Goal: Information Seeking & Learning: Learn about a topic

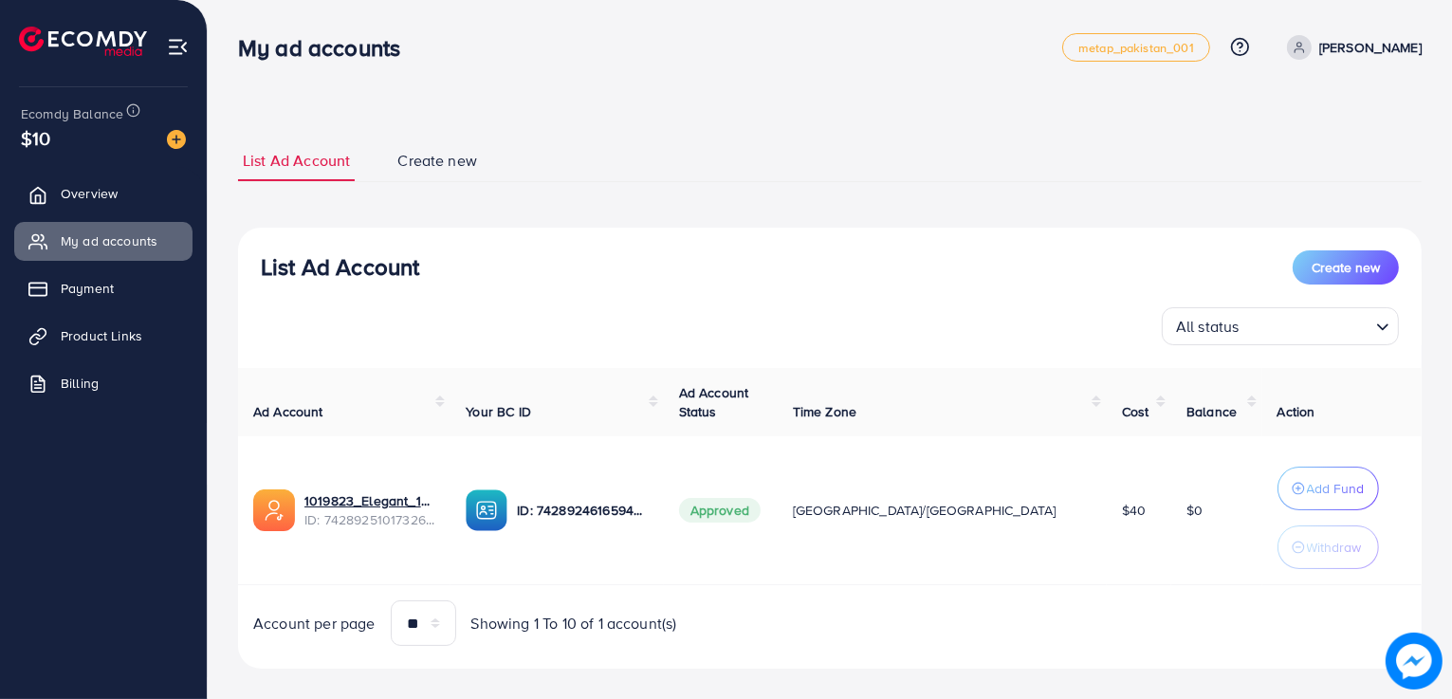
click at [447, 163] on span "Create new" at bounding box center [437, 161] width 80 height 22
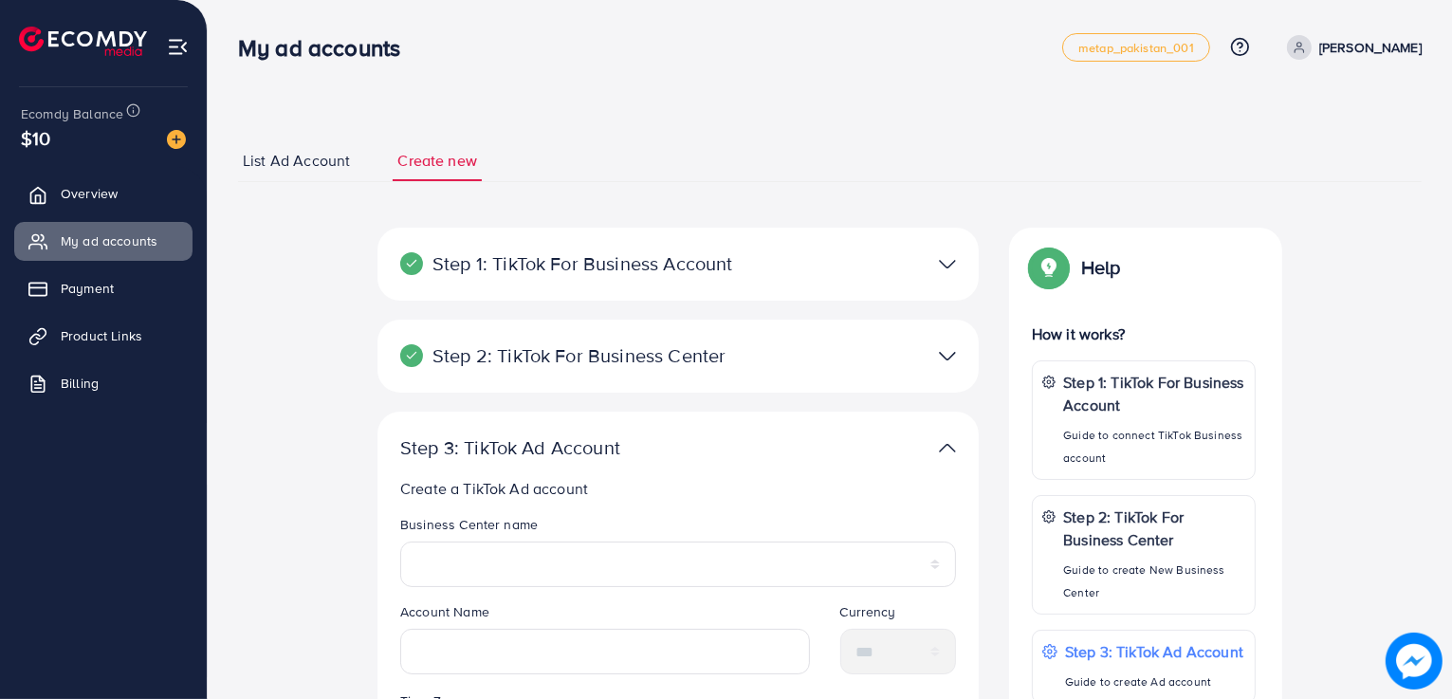
click at [321, 156] on span "List Ad Account" at bounding box center [296, 161] width 107 height 22
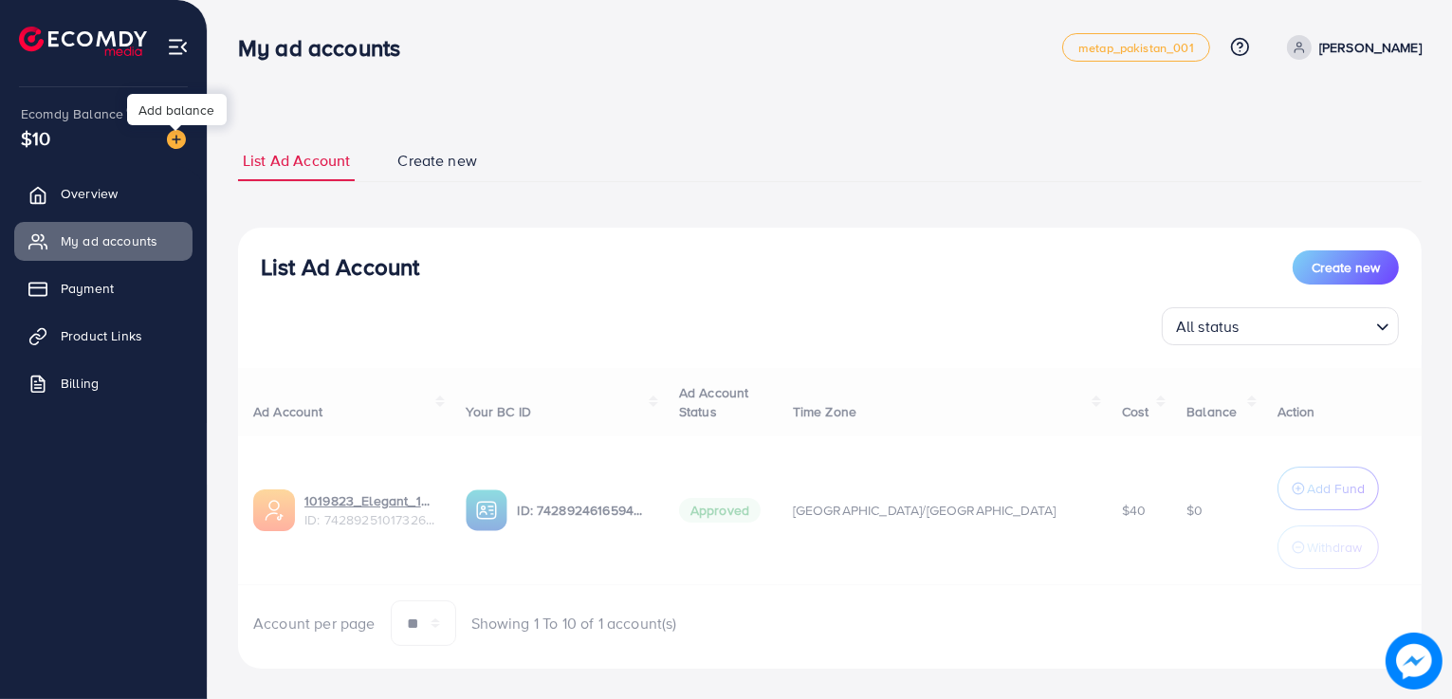
click at [176, 142] on img at bounding box center [176, 139] width 19 height 19
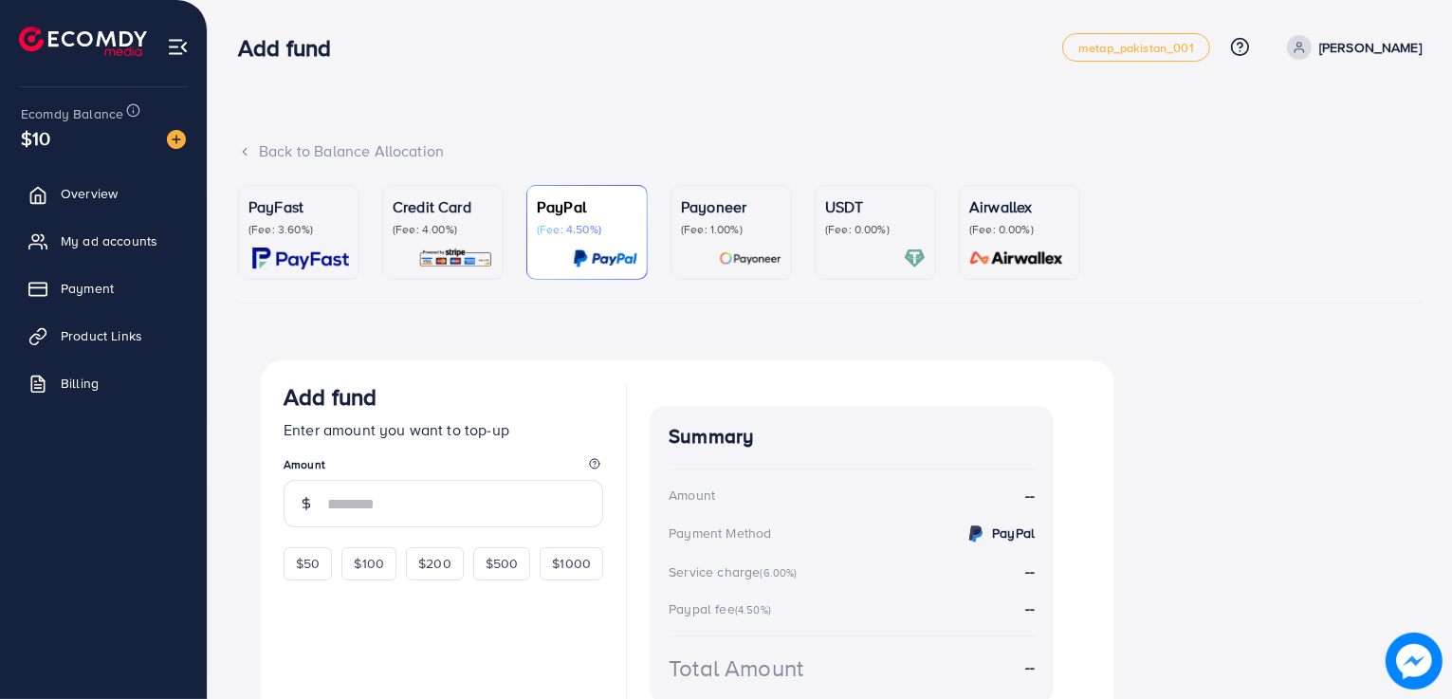
click at [727, 220] on div "Payoneer (Fee: 1.00%)" at bounding box center [731, 216] width 101 height 42
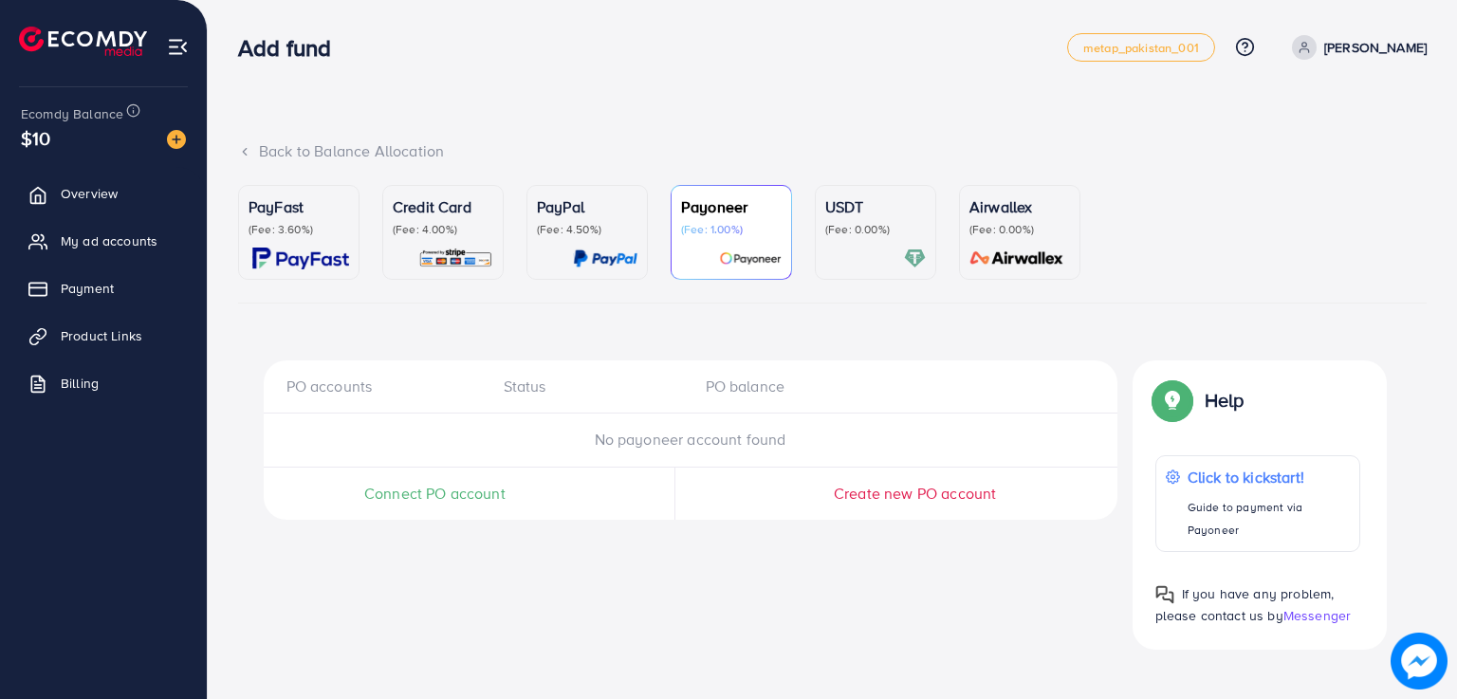
click at [463, 215] on p "Credit Card" at bounding box center [443, 206] width 101 height 23
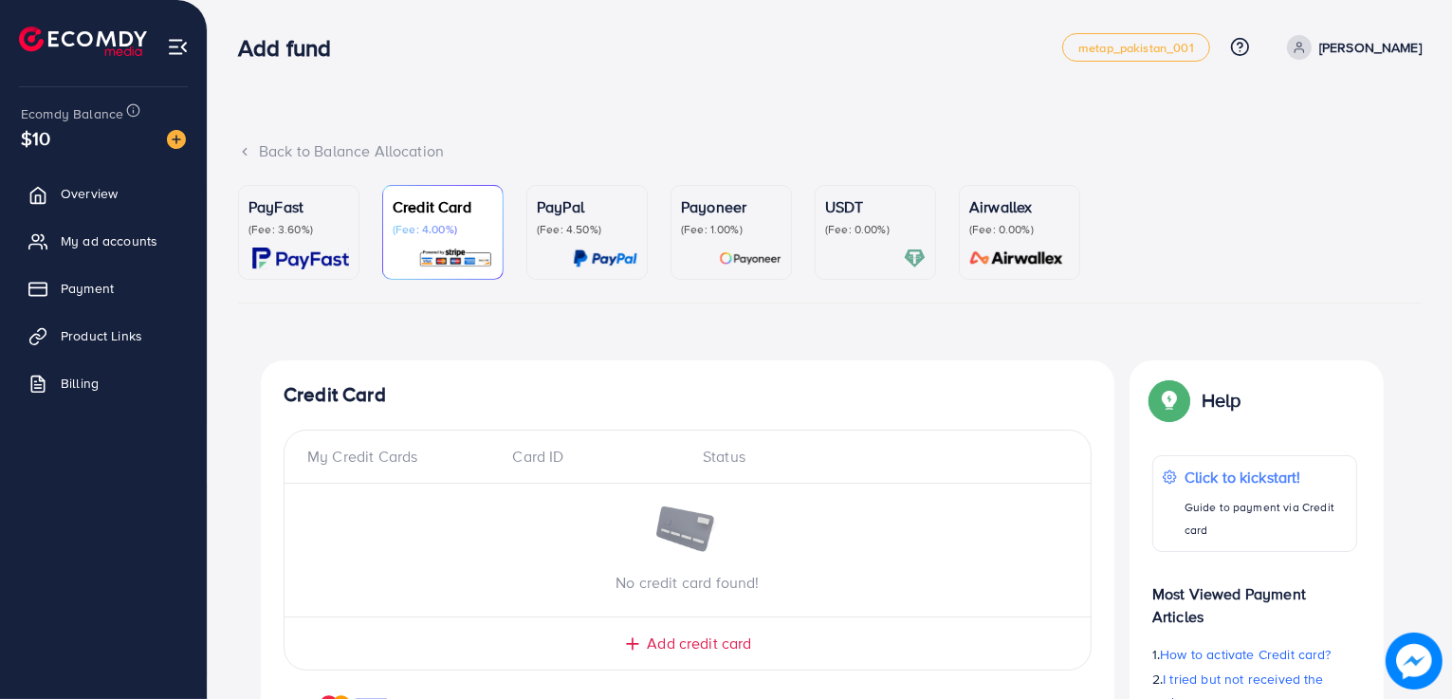
scroll to position [141, 0]
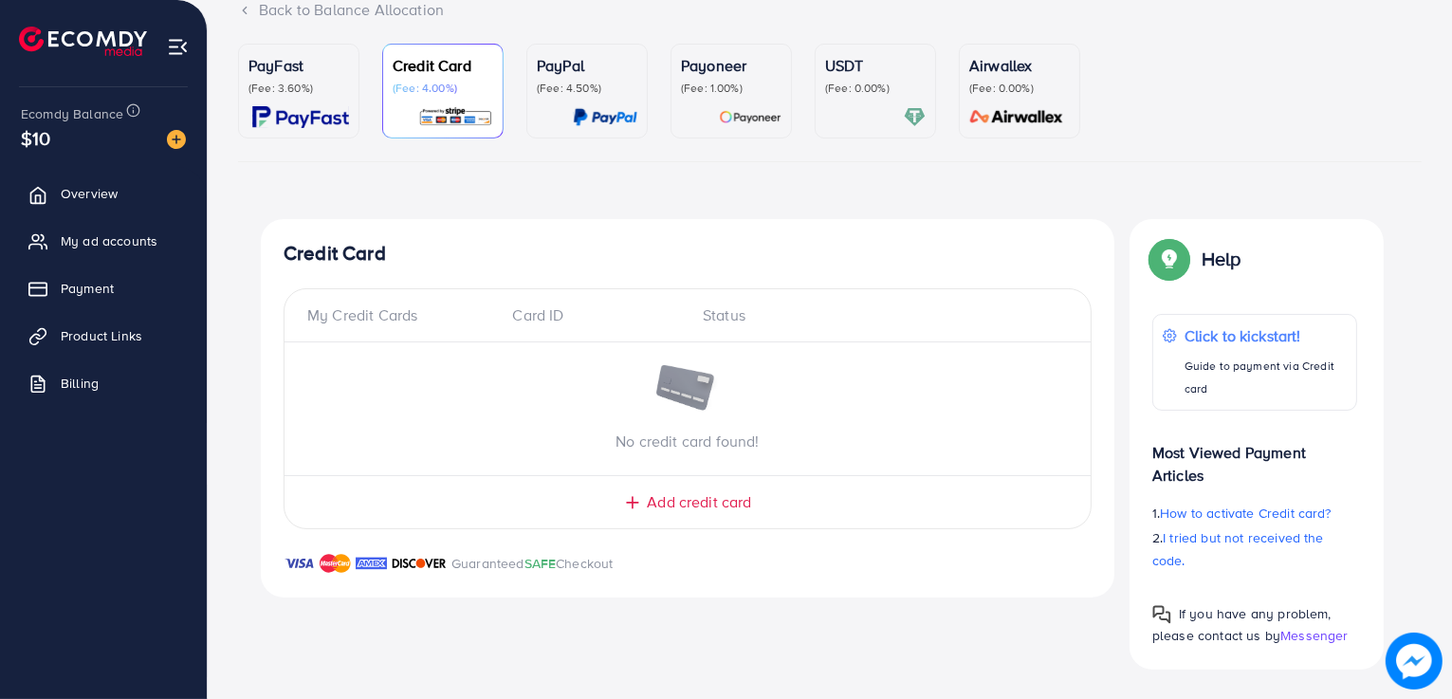
click at [887, 71] on p "USDT" at bounding box center [875, 65] width 101 height 23
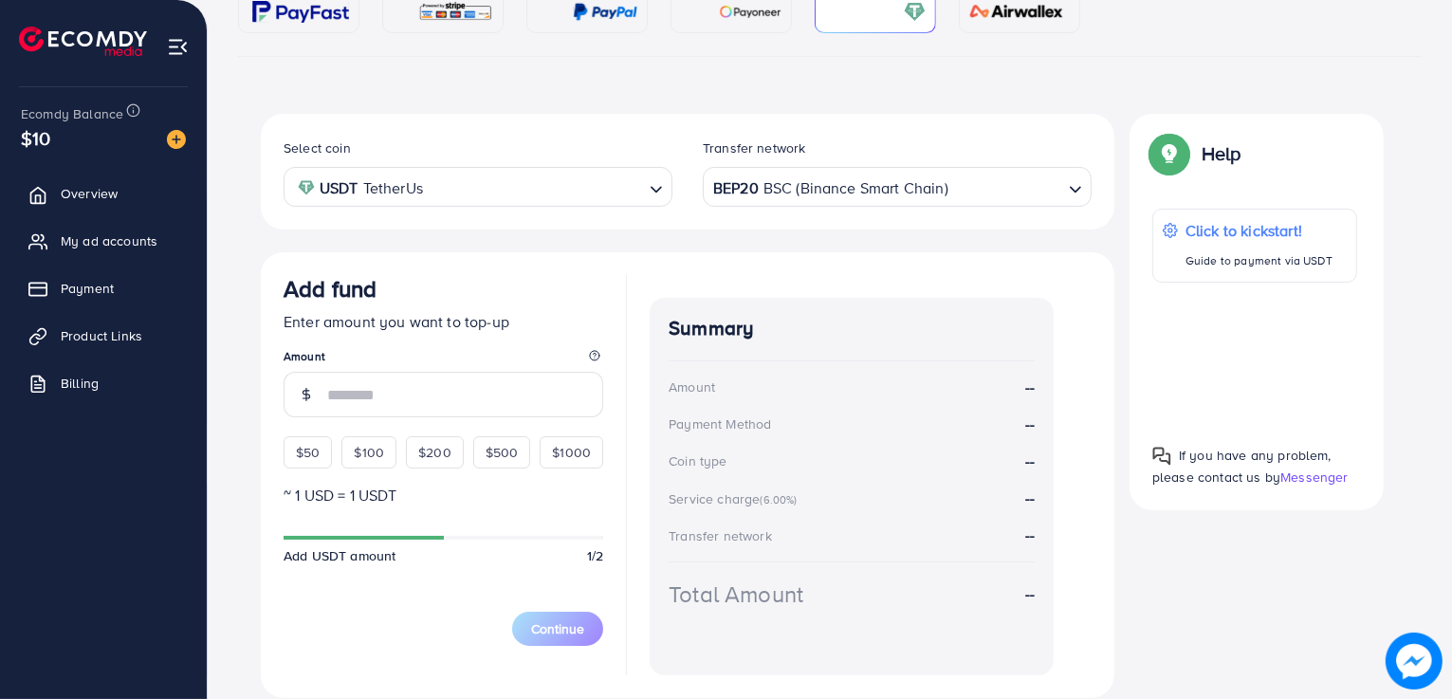
scroll to position [313, 0]
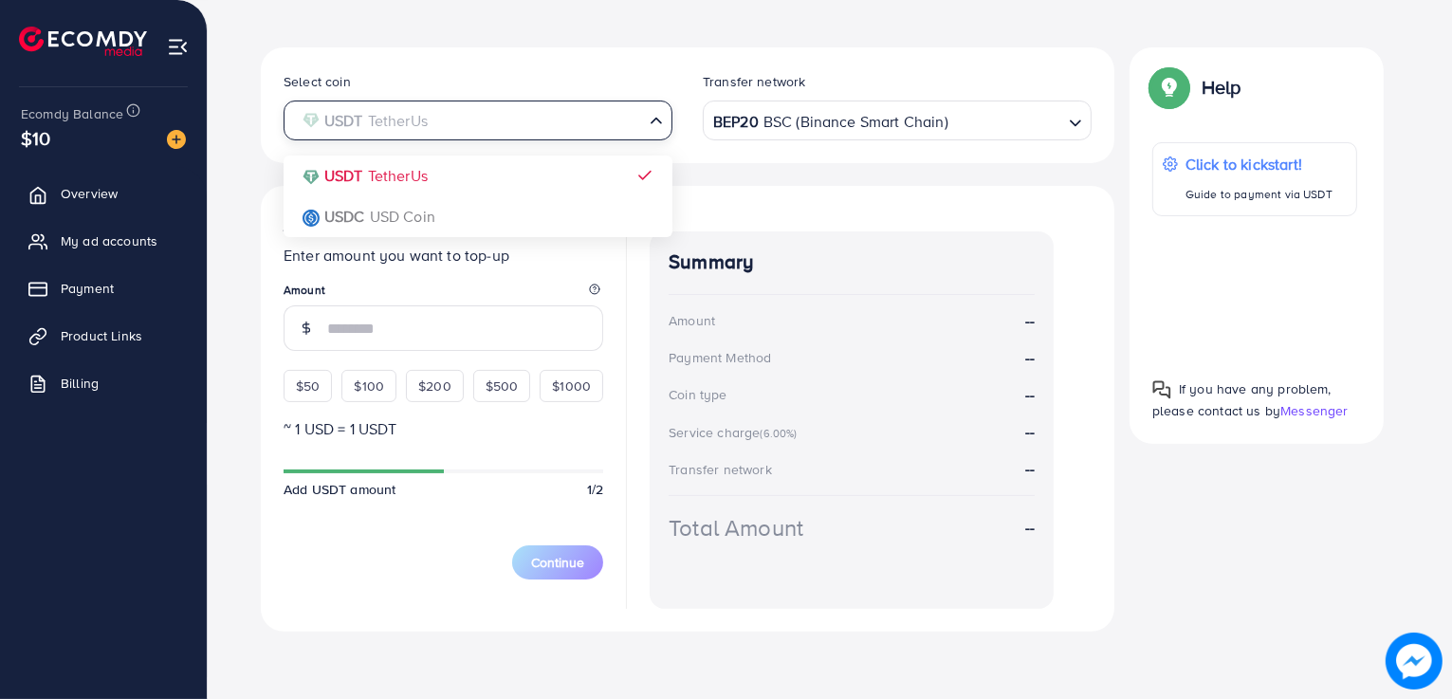
click at [654, 130] on icon "Search for option" at bounding box center [656, 120] width 19 height 19
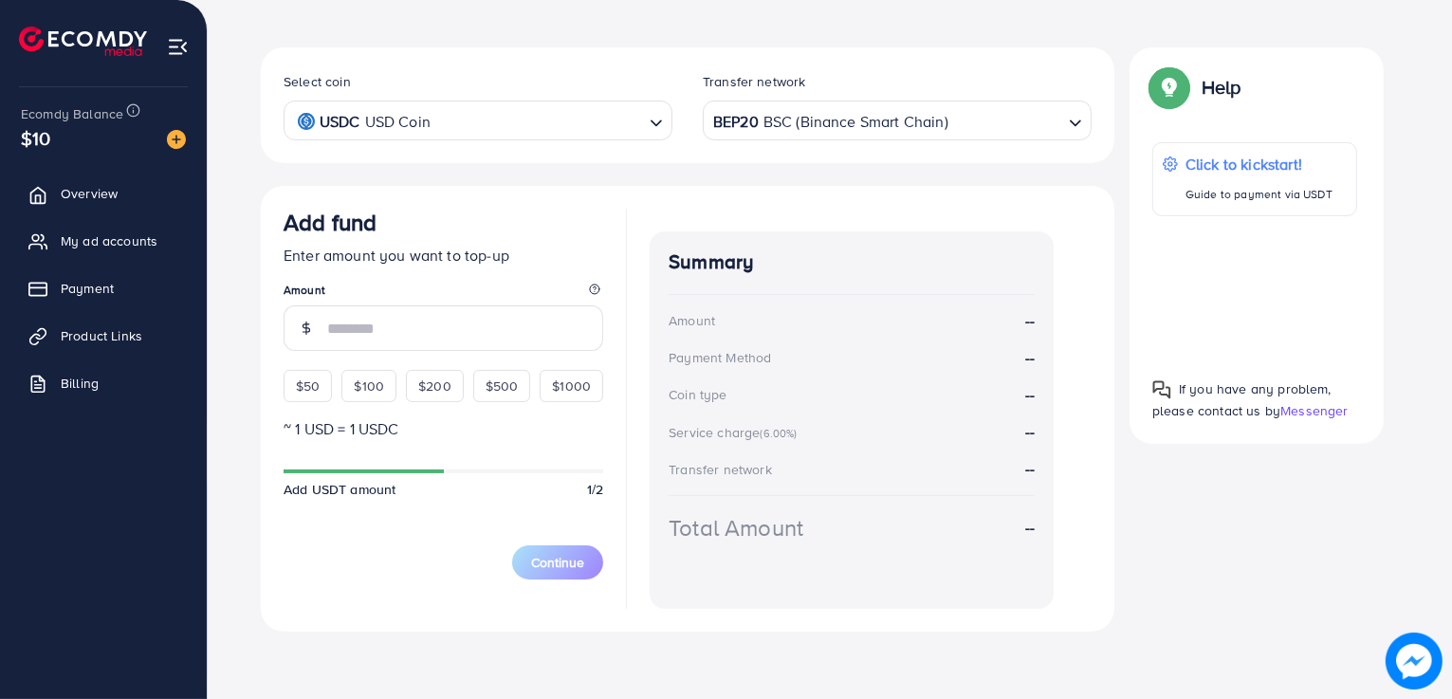
click at [431, 211] on div "Select coin USDC USD Coin Loading... USDT TetherUs USDC USD Coin Transfer netwo…" at bounding box center [688, 339] width 854 height 584
click at [837, 127] on div "BEP20 BSC (Binance Smart Chain)" at bounding box center [886, 118] width 354 height 33
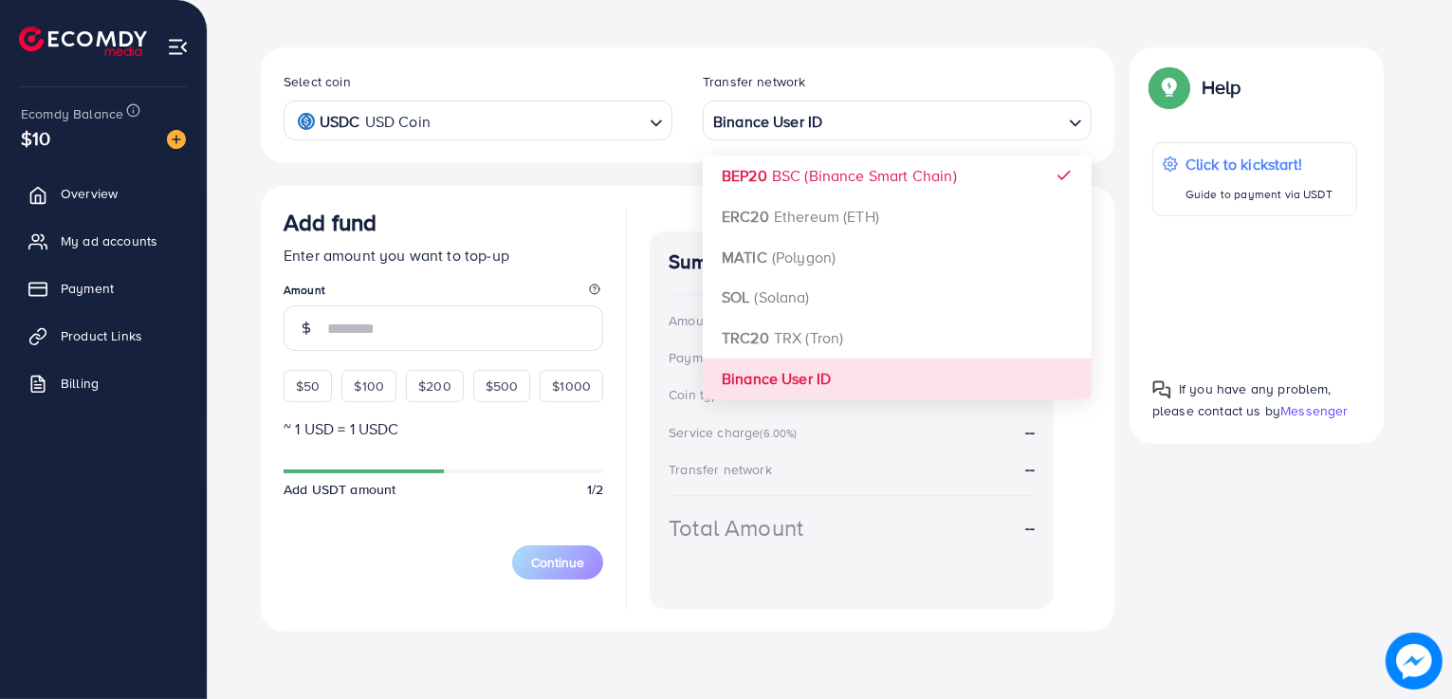
click at [789, 380] on div "Select coin USDC USD Coin Loading... Transfer network Binance User ID Loading..…" at bounding box center [688, 339] width 854 height 584
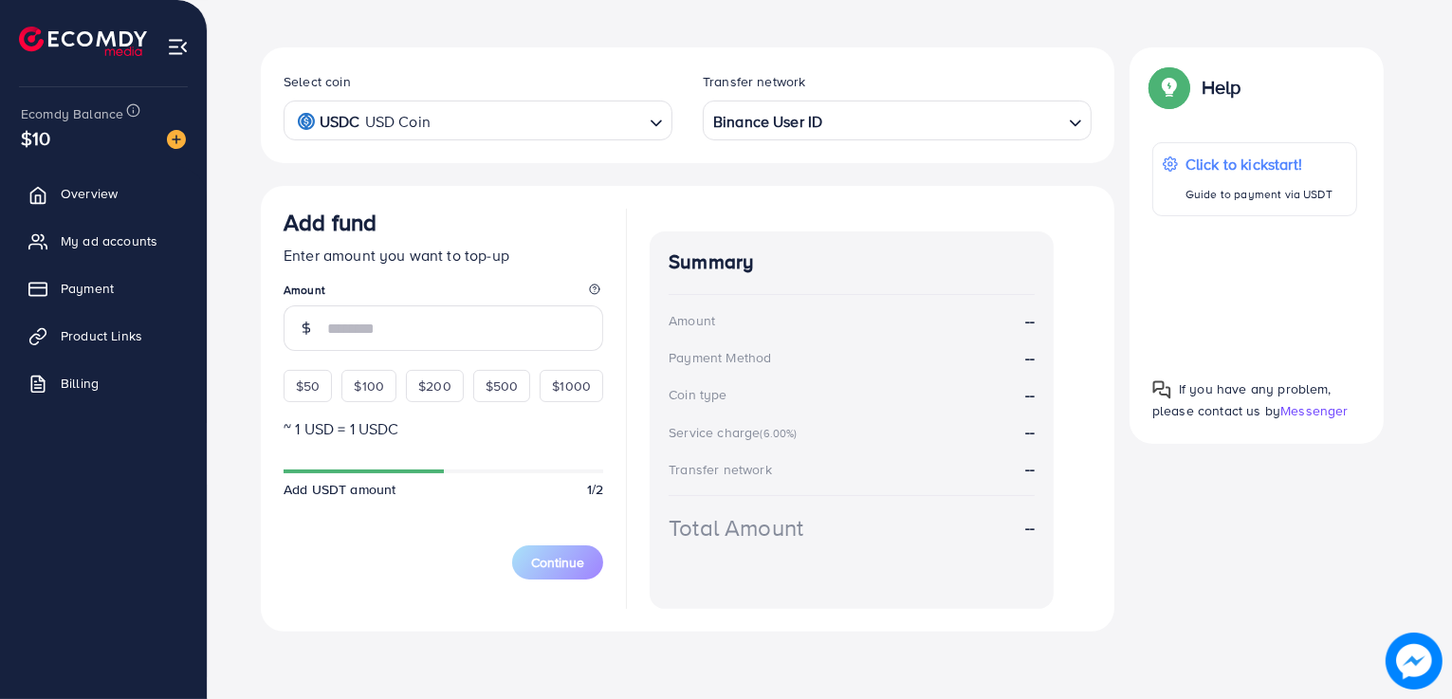
click at [589, 129] on input "Search for option" at bounding box center [539, 120] width 206 height 29
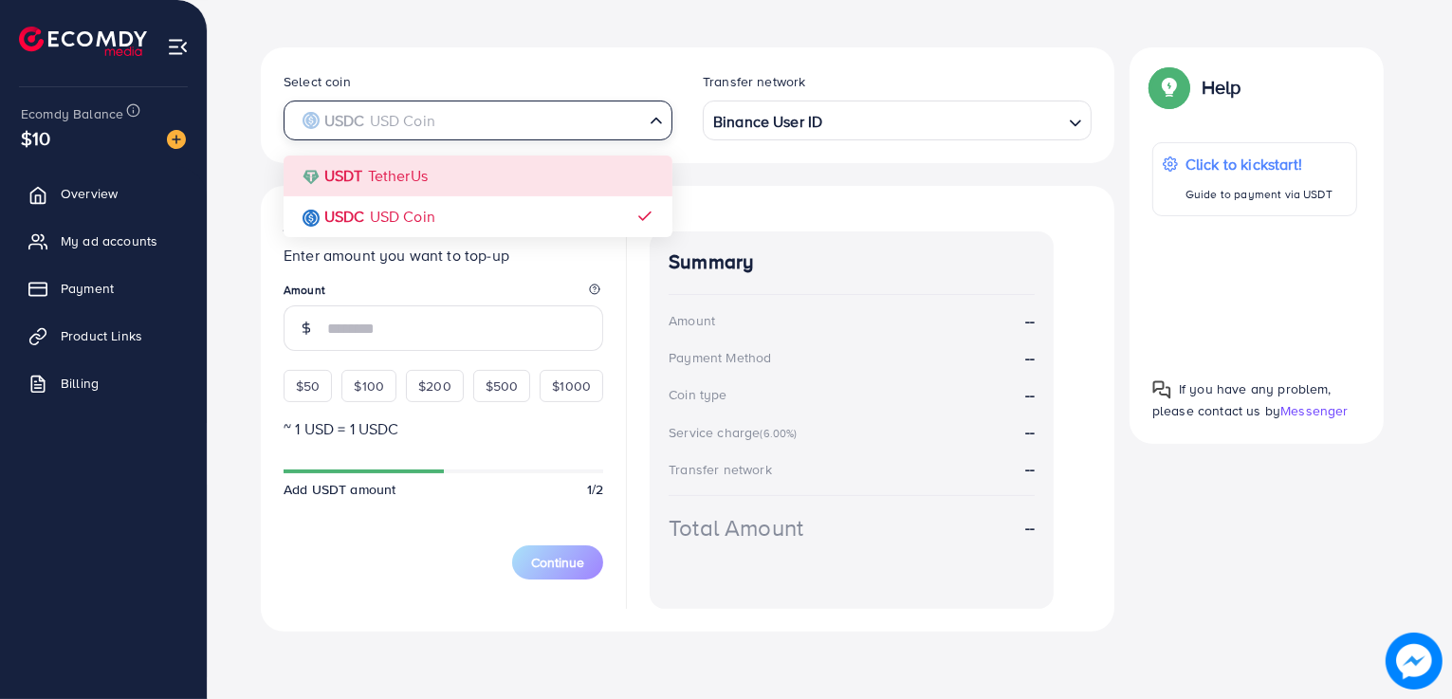
click at [409, 182] on div "Select coin USDC USD Coin Loading... USDT TetherUs USDC USD Coin Transfer netwo…" at bounding box center [688, 339] width 854 height 584
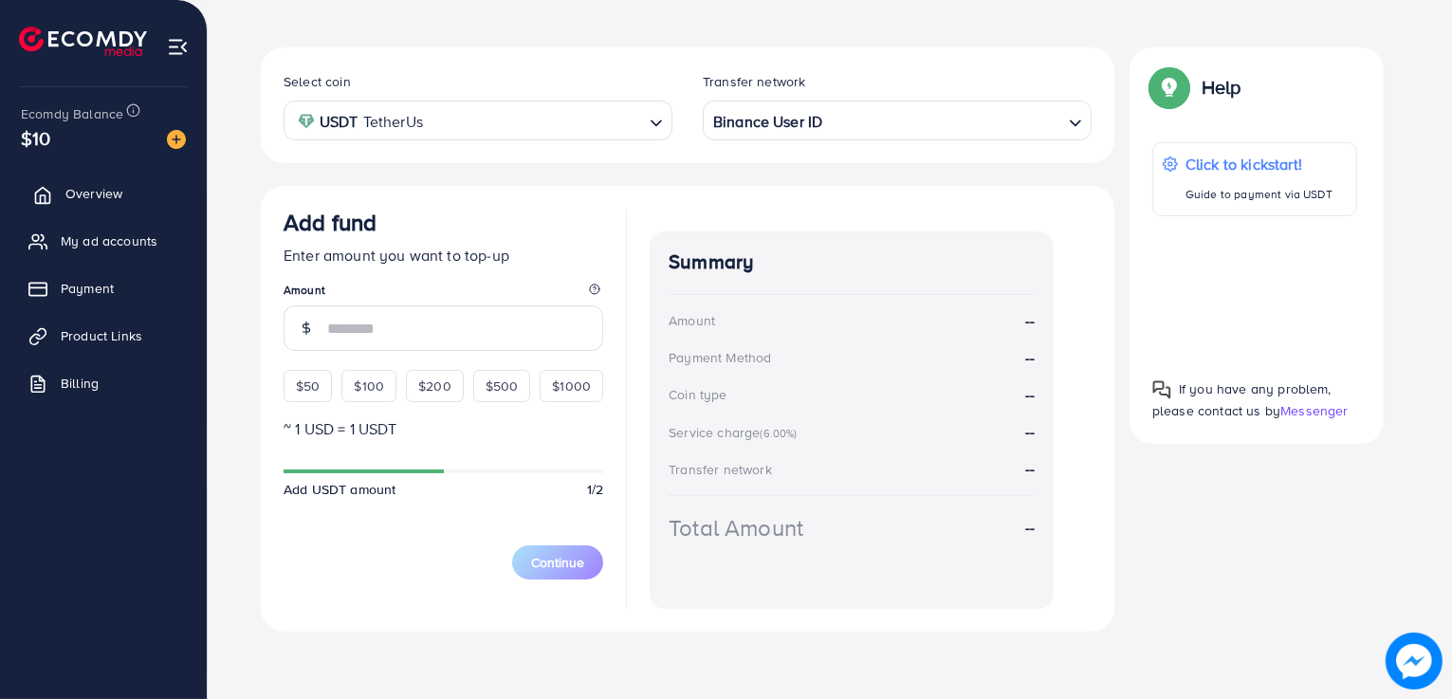
click at [108, 195] on span "Overview" at bounding box center [93, 193] width 57 height 19
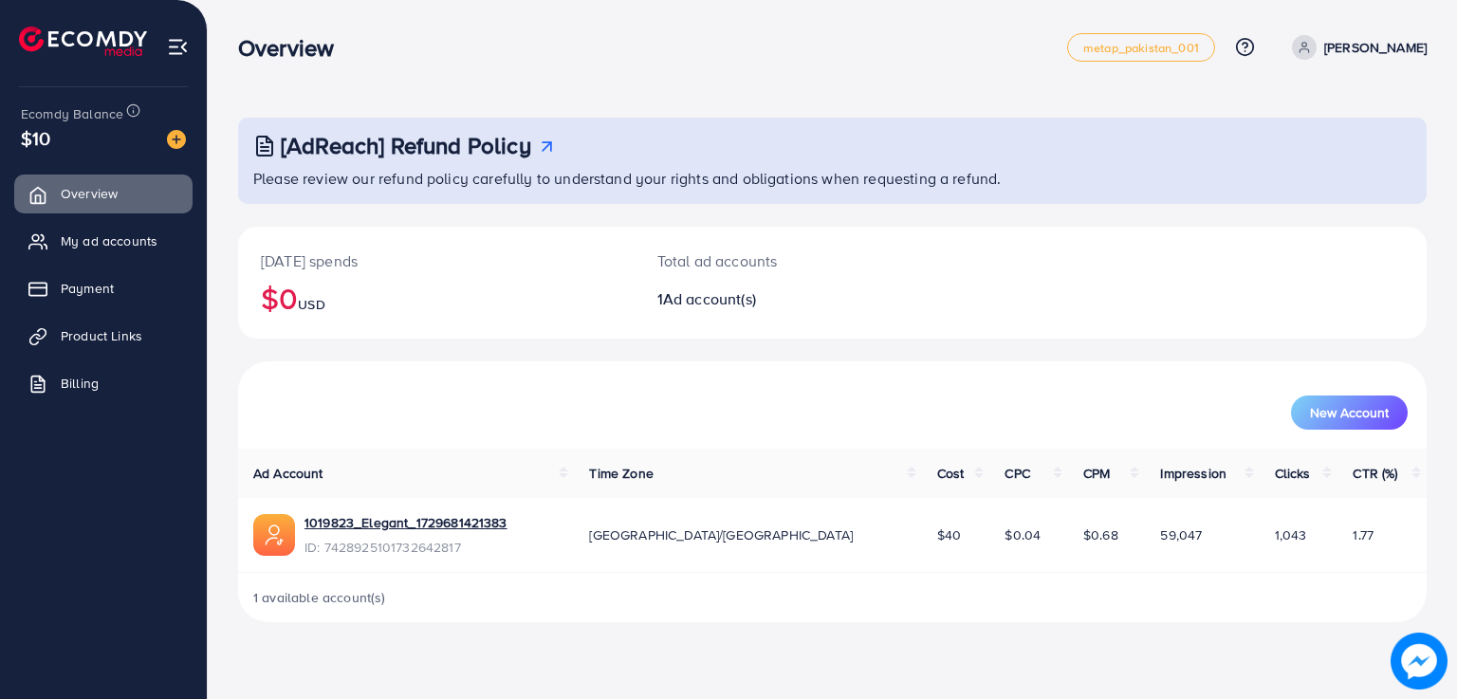
drag, startPoint x: 1098, startPoint y: 539, endPoint x: 1152, endPoint y: 541, distance: 54.1
click at [1152, 541] on td "59,047" at bounding box center [1202, 535] width 114 height 74
click at [1161, 585] on div "1 available account(s)" at bounding box center [832, 597] width 1188 height 49
drag, startPoint x: 1232, startPoint y: 525, endPoint x: 1284, endPoint y: 528, distance: 52.2
click at [1284, 528] on td "1,043" at bounding box center [1299, 535] width 79 height 74
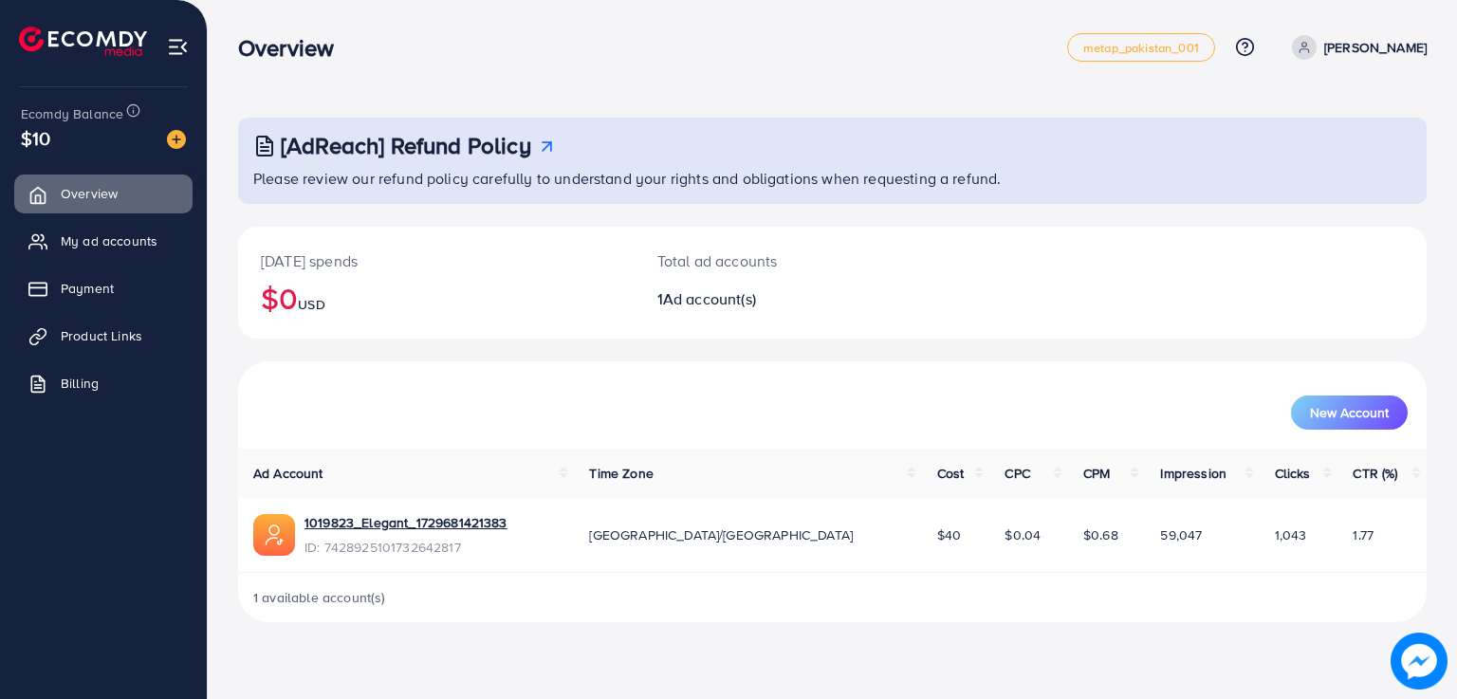
click at [1319, 575] on div "1 available account(s)" at bounding box center [832, 597] width 1188 height 49
click at [106, 347] on link "Product Links" at bounding box center [103, 336] width 178 height 38
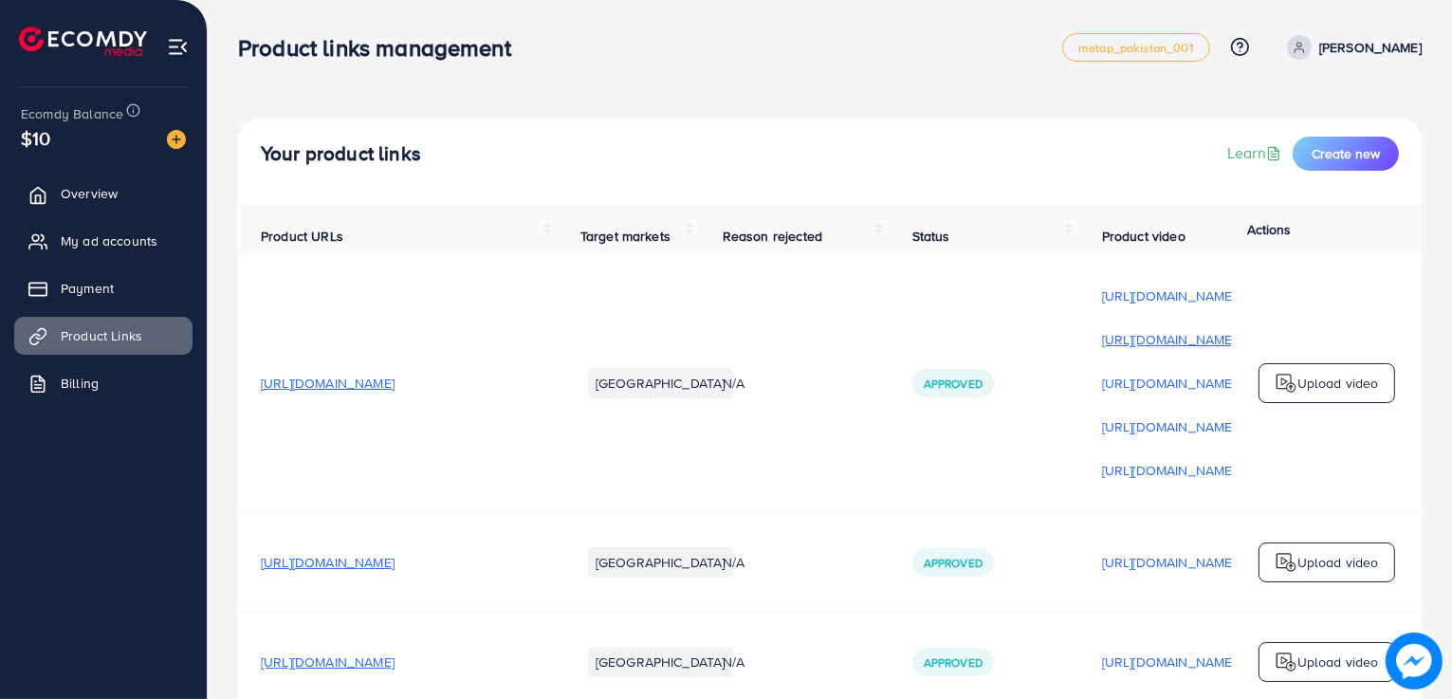
click at [1202, 346] on p "[URL][DOMAIN_NAME]" at bounding box center [1169, 339] width 134 height 23
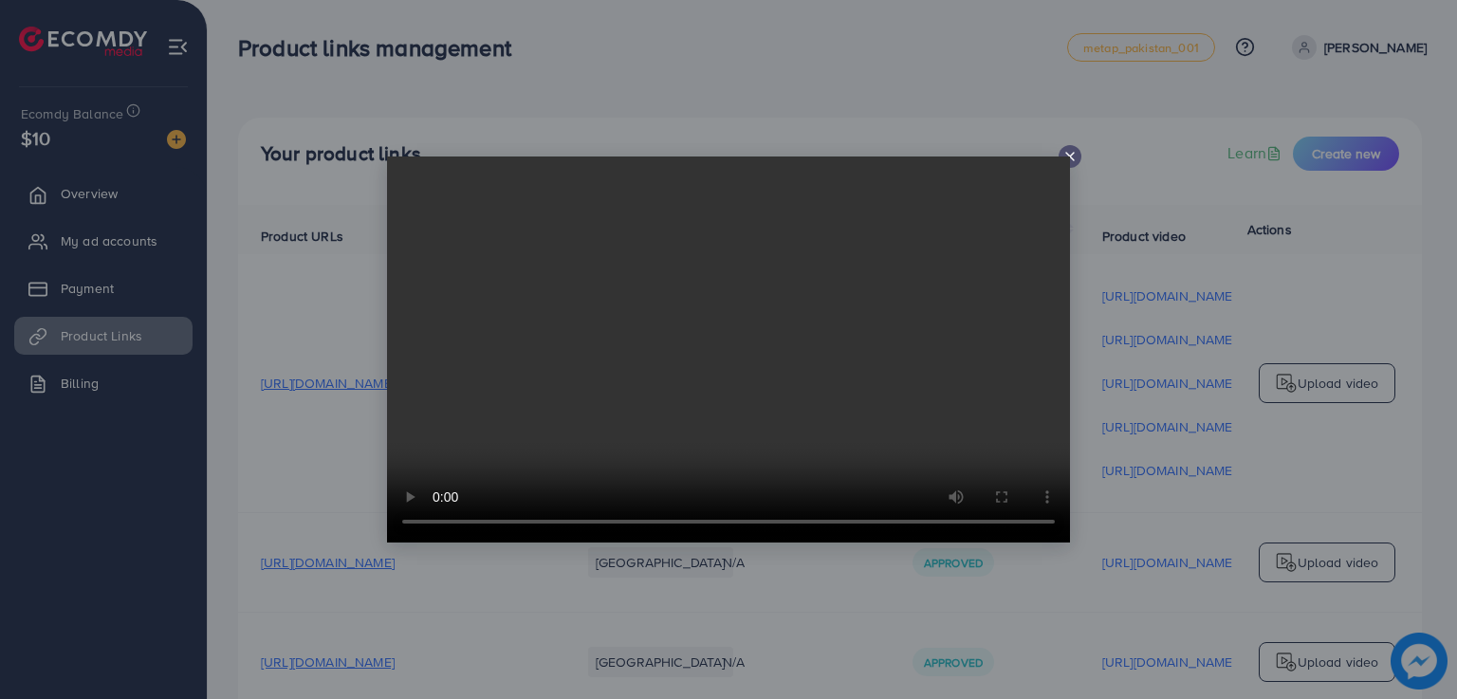
click at [1068, 160] on video at bounding box center [728, 350] width 683 height 386
click at [1068, 156] on icon at bounding box center [1069, 156] width 15 height 15
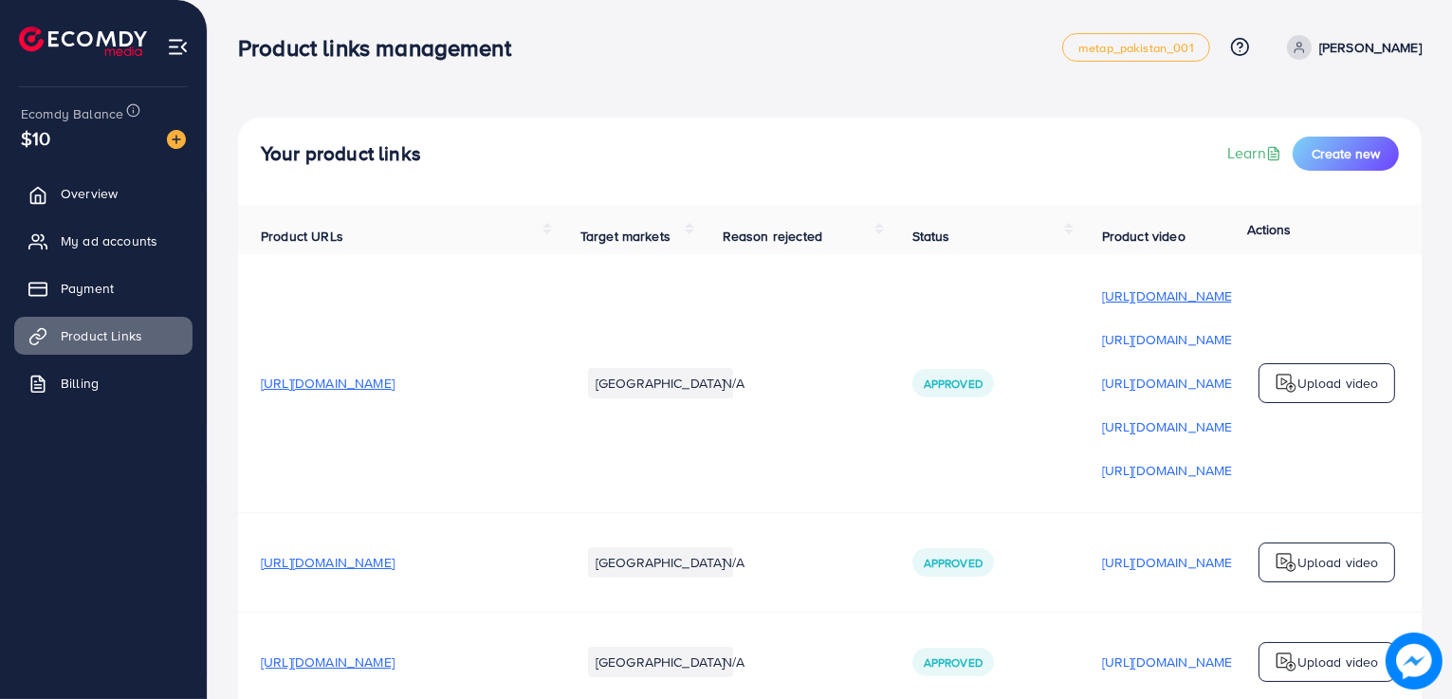
click at [1151, 307] on p "[URL][DOMAIN_NAME]" at bounding box center [1169, 296] width 134 height 23
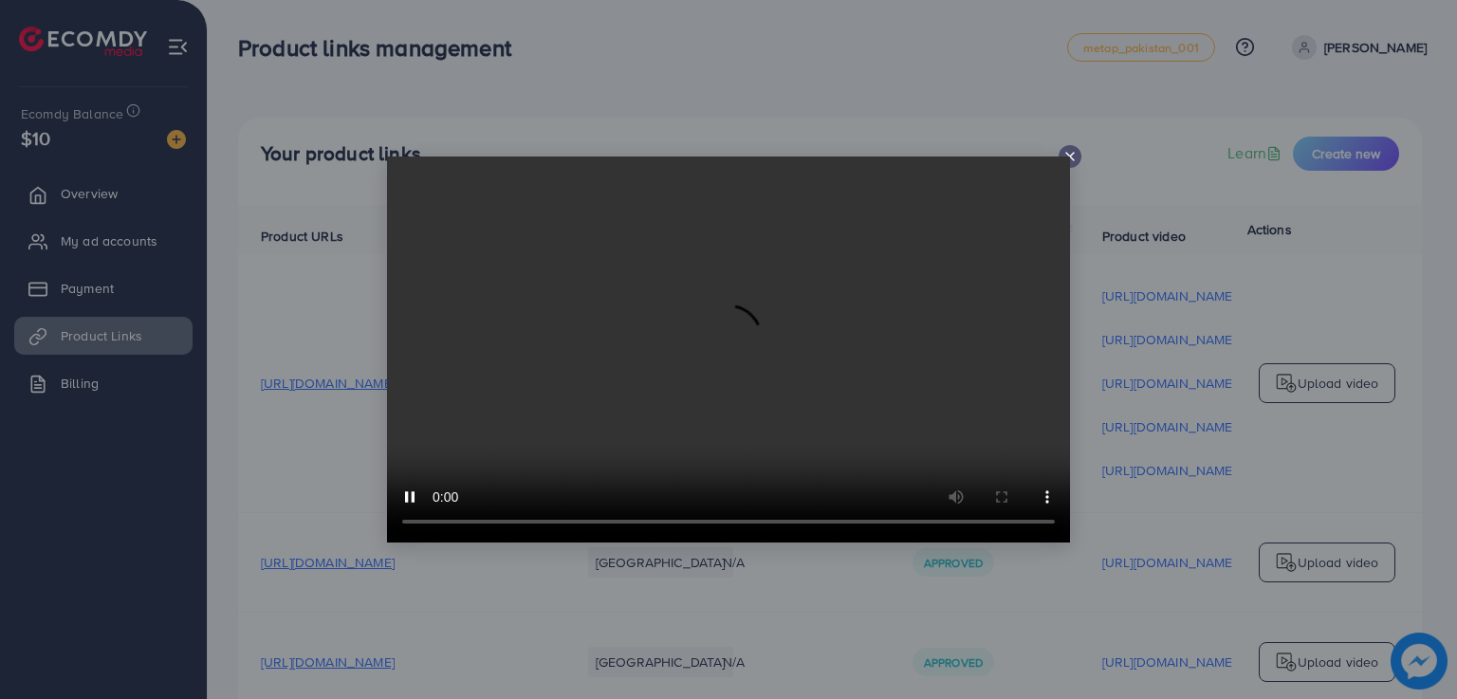
click at [1071, 158] on icon at bounding box center [1069, 156] width 15 height 15
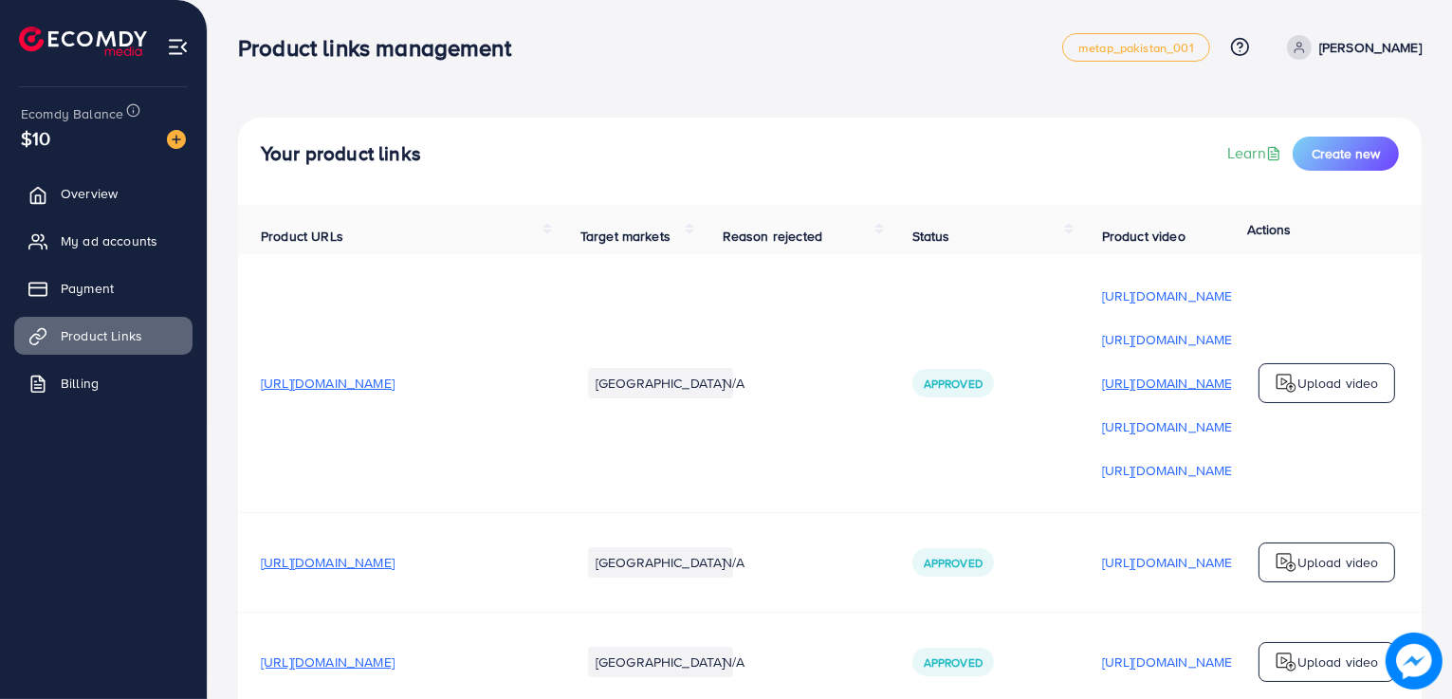
click at [1138, 383] on p "[URL][DOMAIN_NAME]" at bounding box center [1169, 383] width 134 height 23
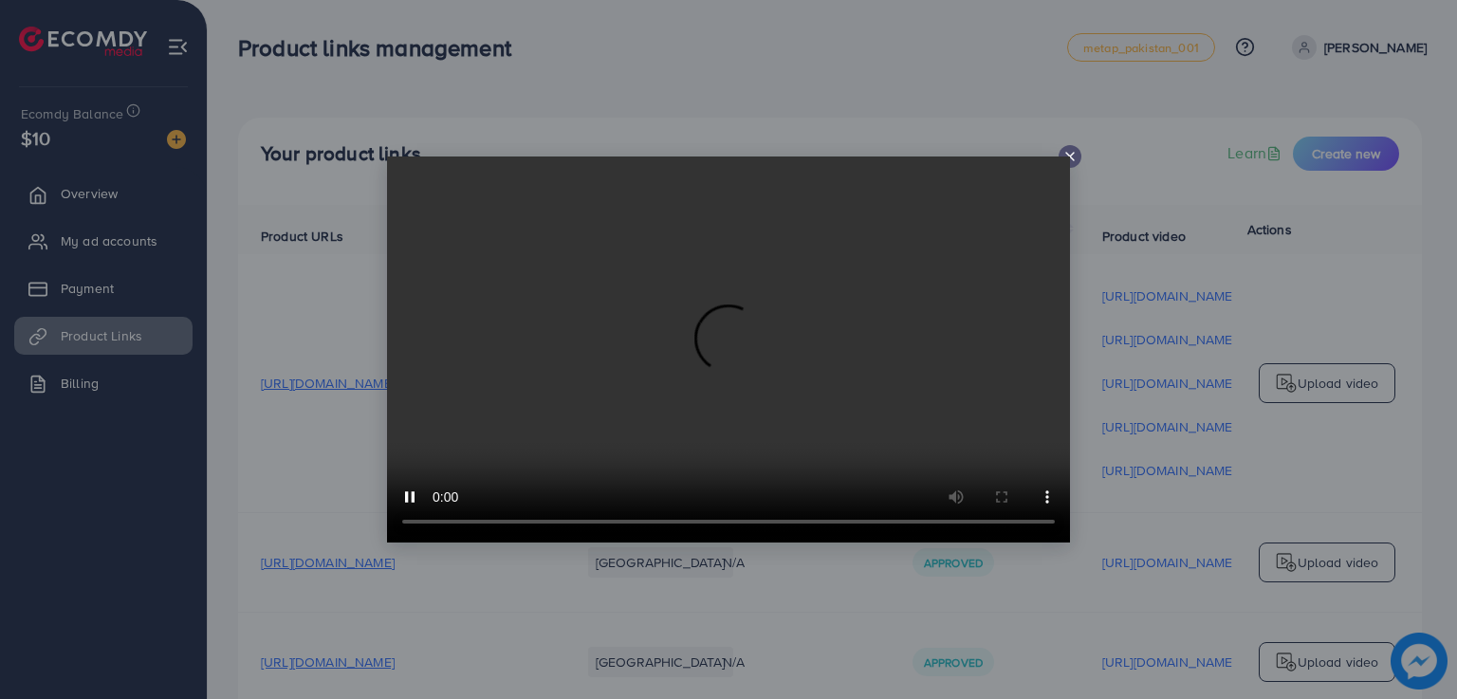
click at [1072, 157] on icon at bounding box center [1069, 156] width 15 height 15
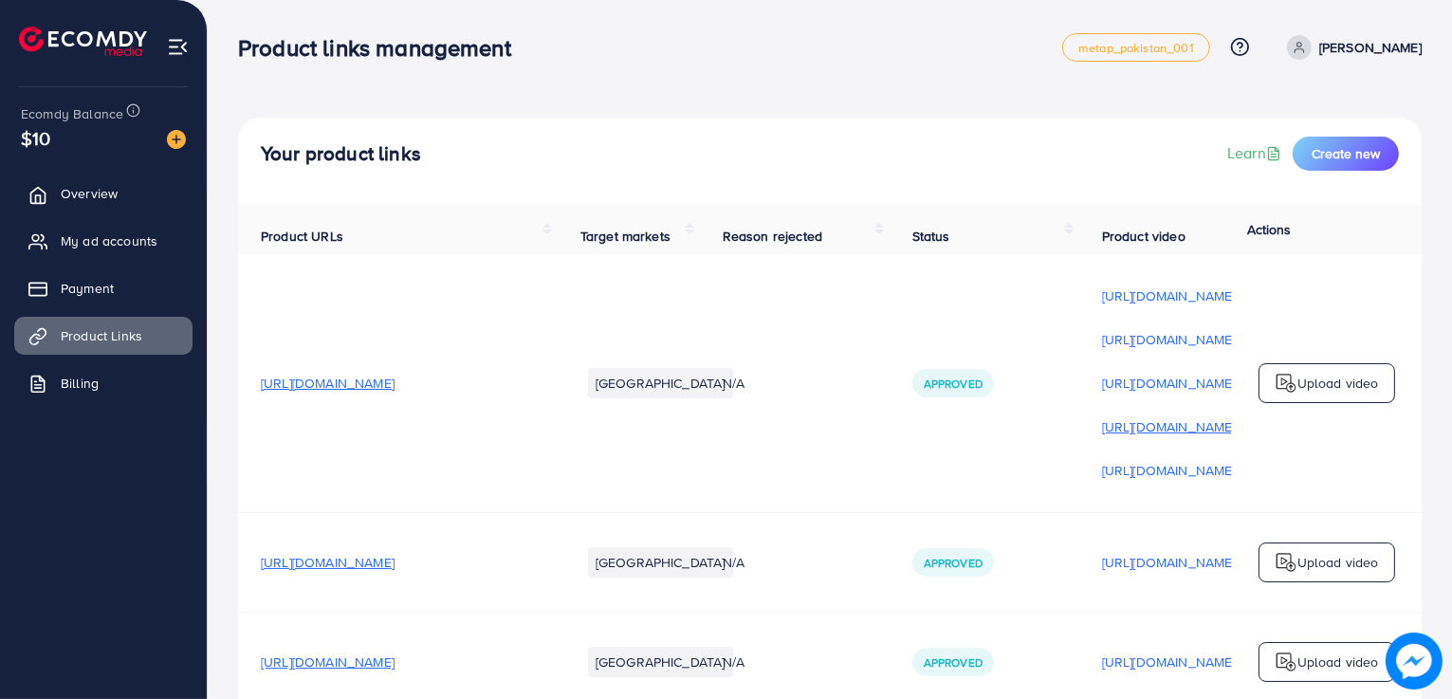
click at [1158, 435] on p "[URL][DOMAIN_NAME]" at bounding box center [1169, 426] width 134 height 23
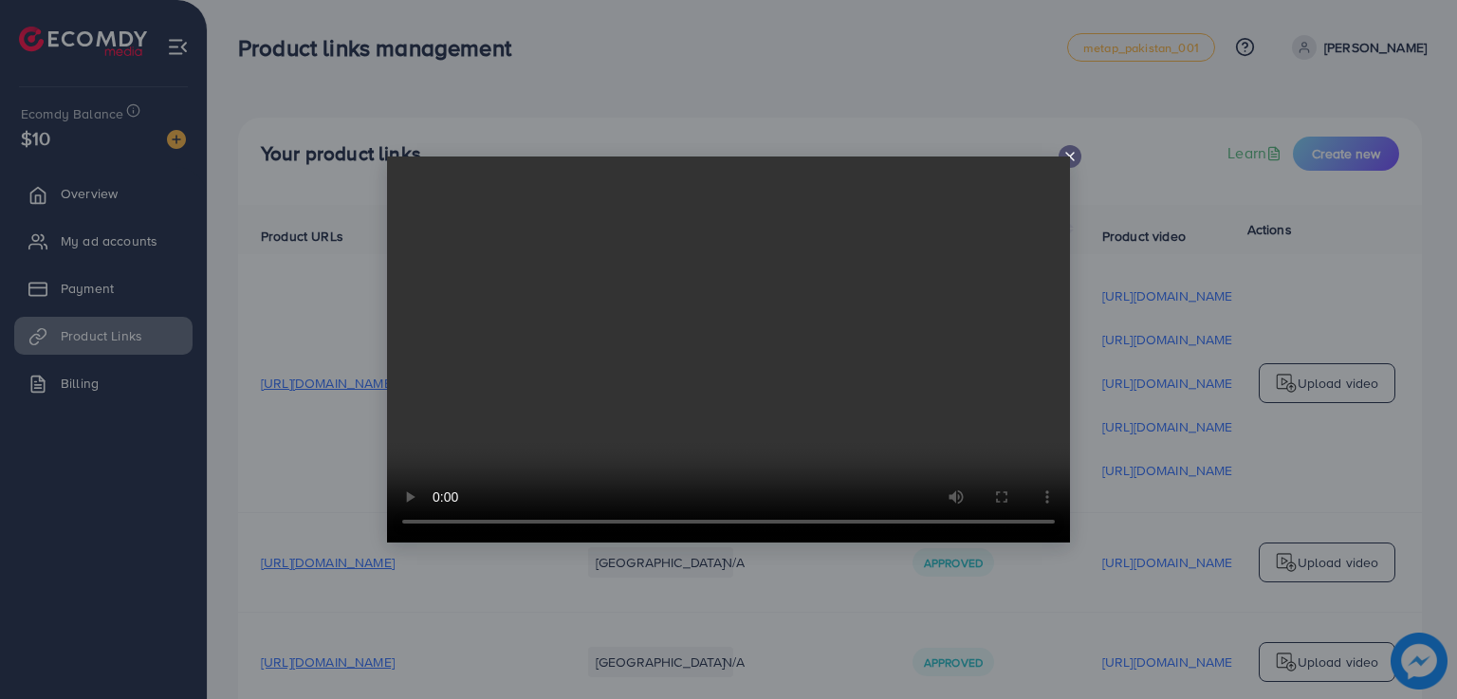
click at [1062, 153] on icon at bounding box center [1069, 156] width 15 height 15
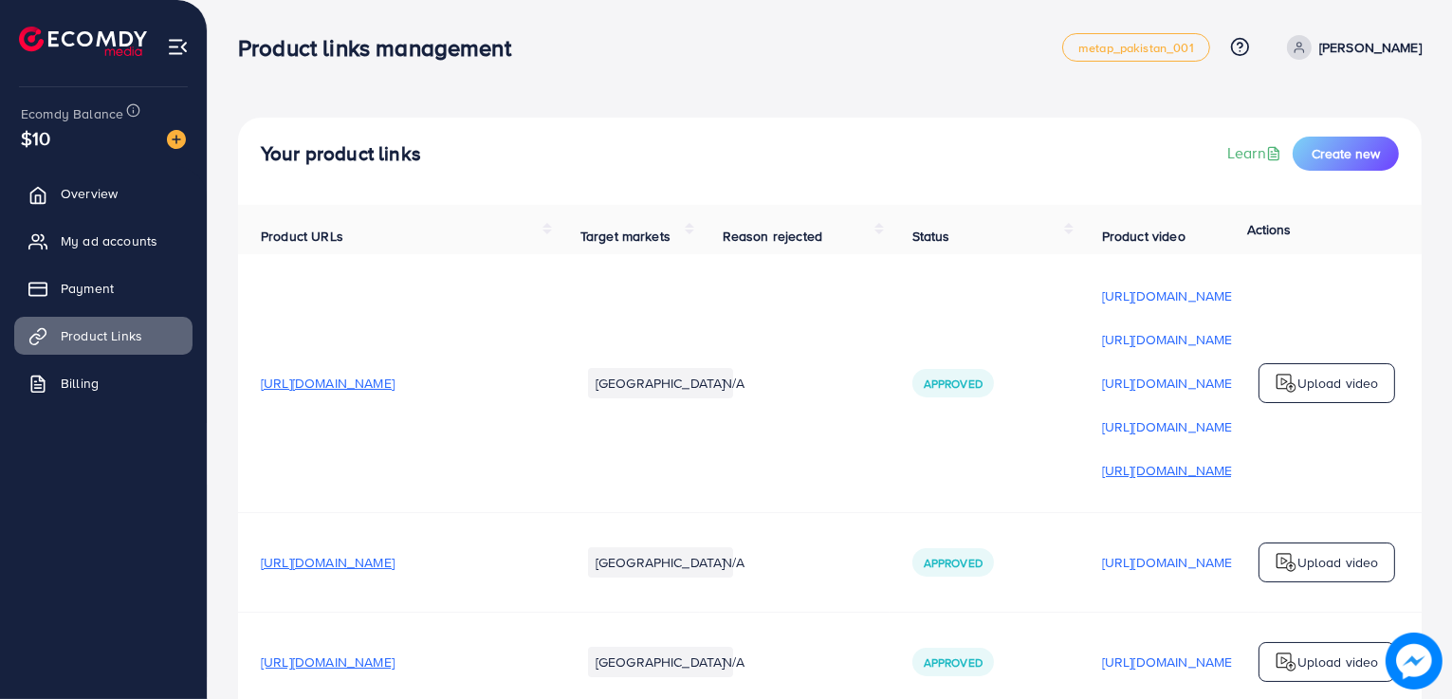
click at [1133, 473] on p "[URL][DOMAIN_NAME]" at bounding box center [1169, 470] width 134 height 23
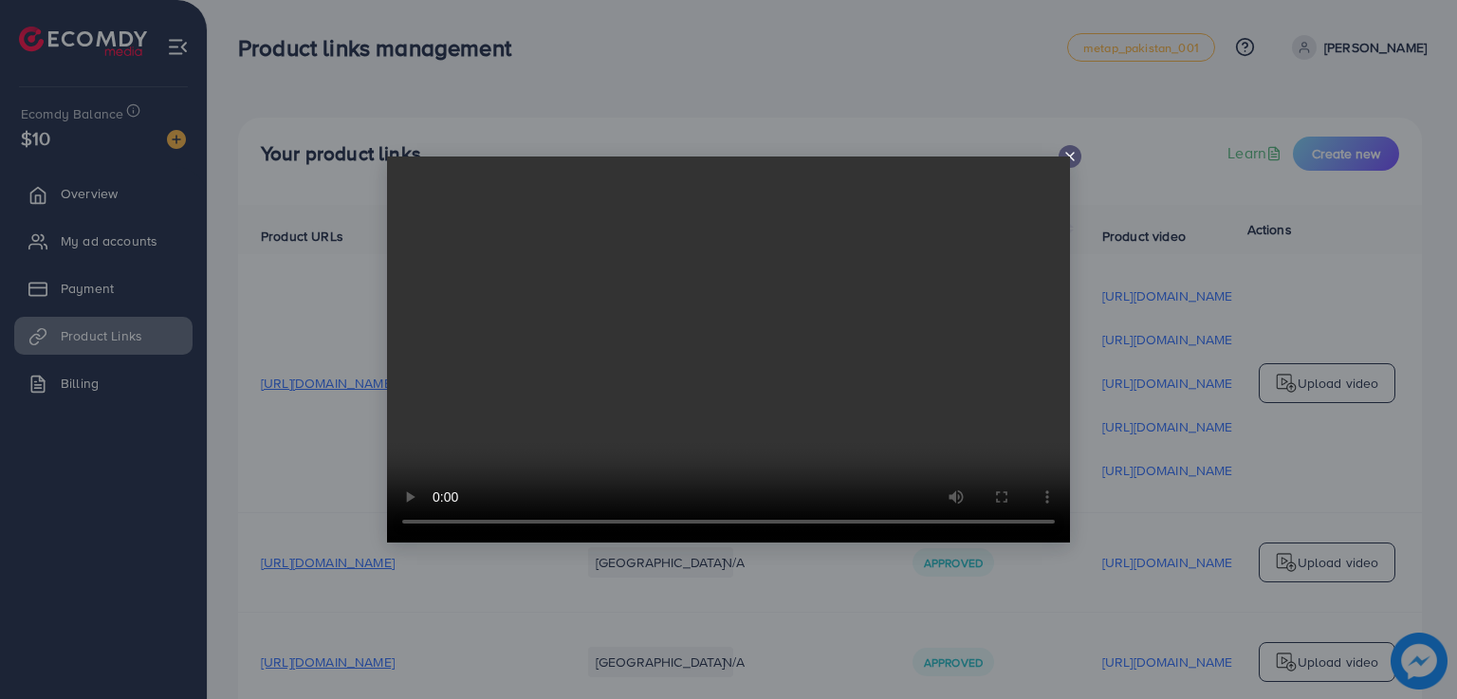
click at [1073, 148] on div at bounding box center [1070, 156] width 23 height 23
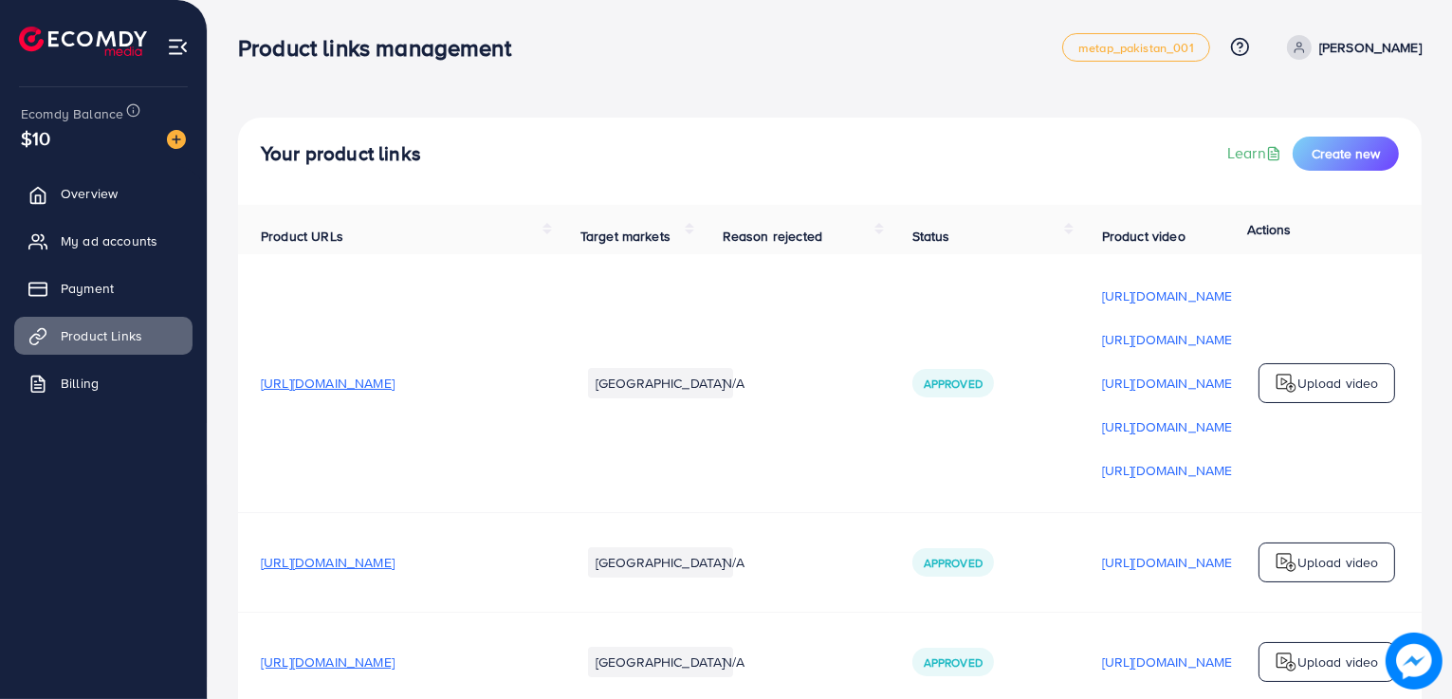
click at [395, 393] on span "[URL][DOMAIN_NAME]" at bounding box center [328, 383] width 134 height 19
click at [395, 570] on span "[URL][DOMAIN_NAME]" at bounding box center [328, 562] width 134 height 19
